Goal: Task Accomplishment & Management: Use online tool/utility

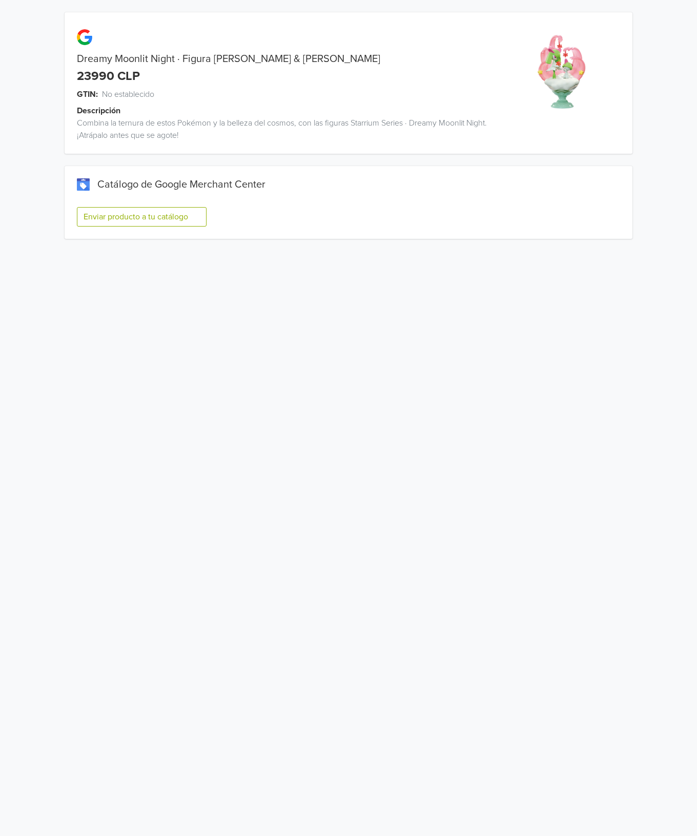
click at [187, 215] on button "Enviar producto a tu catálogo" at bounding box center [142, 216] width 130 height 19
click at [177, 220] on button "Enviar producto a tu catálogo" at bounding box center [142, 216] width 130 height 19
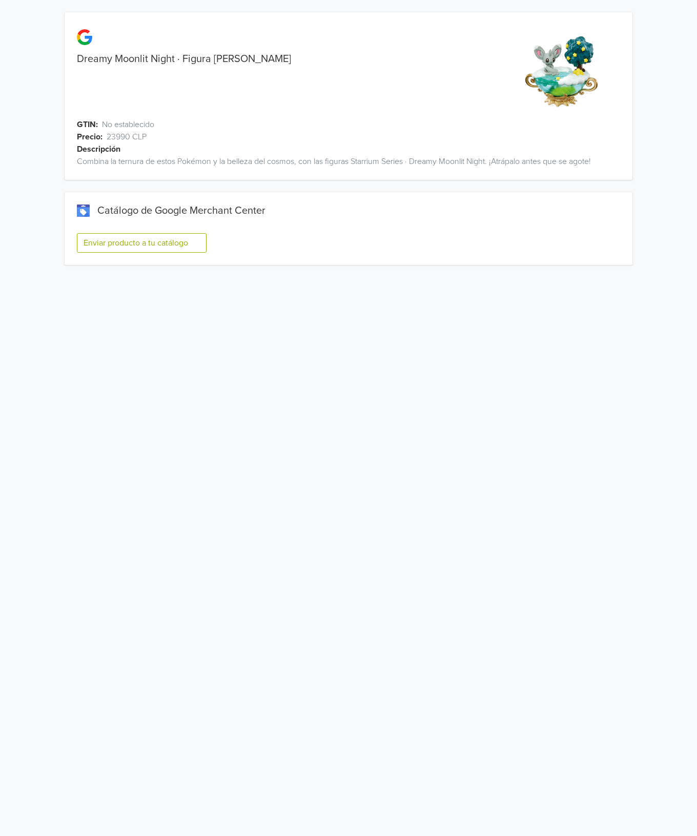
click at [179, 246] on button "Enviar producto a tu catálogo" at bounding box center [142, 242] width 130 height 19
